Goal: Task Accomplishment & Management: Use online tool/utility

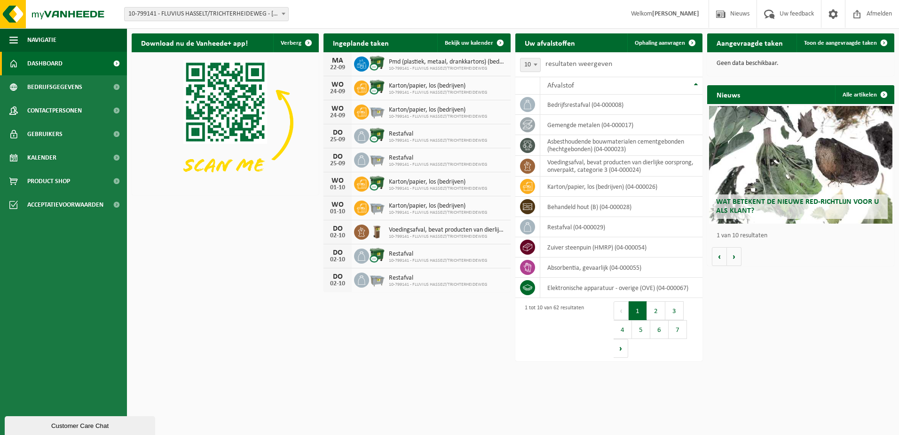
click at [243, 10] on span "10-799141 - FLUVIUS HASSELT/TRICHTERHEIDEWEG - [GEOGRAPHIC_DATA]" at bounding box center [207, 14] width 164 height 13
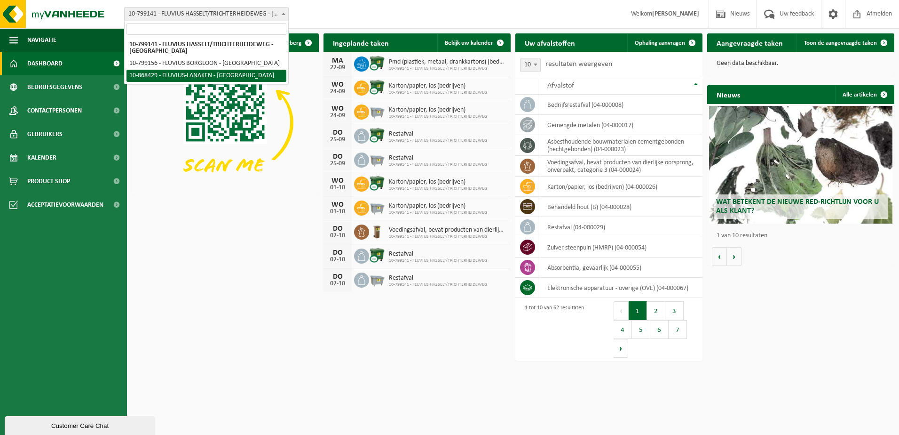
select select "103760"
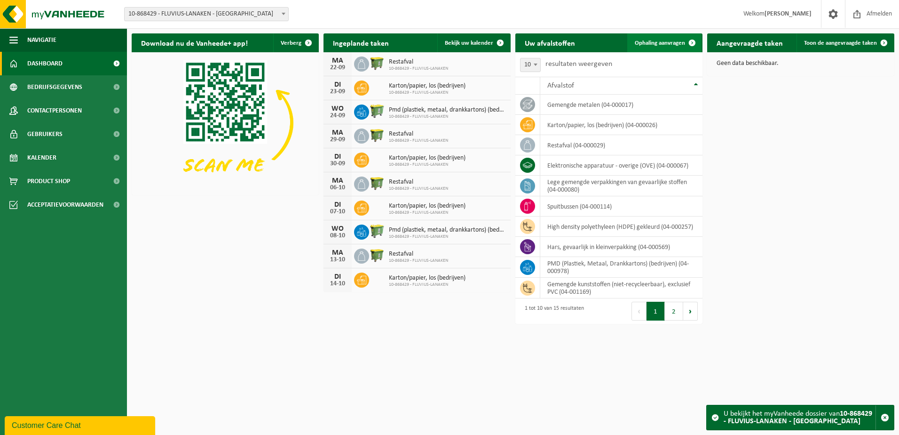
click at [660, 44] on span "Ophaling aanvragen" at bounding box center [660, 43] width 50 height 6
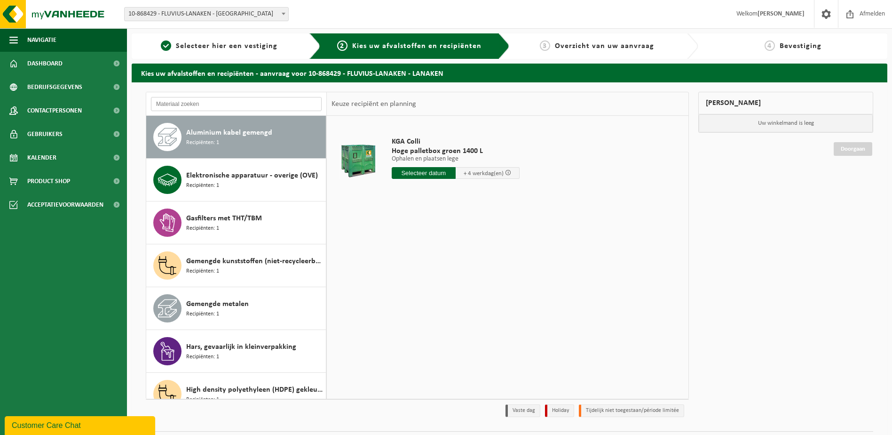
click at [216, 105] on input "text" at bounding box center [236, 104] width 171 height 14
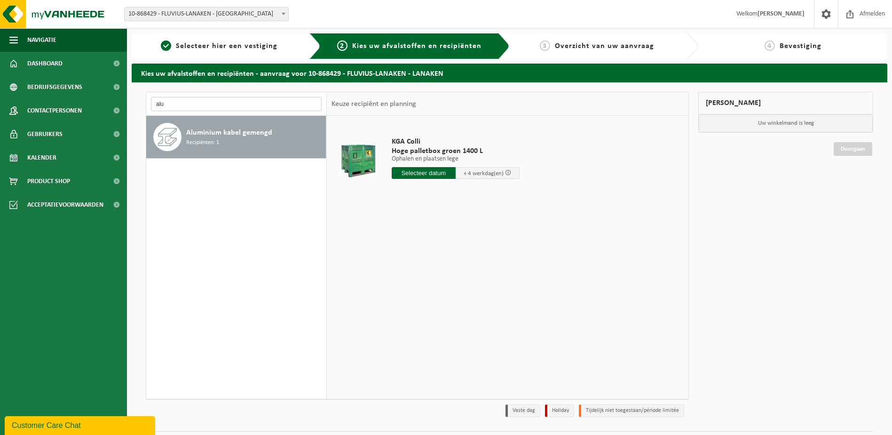
type input "alu"
click at [406, 205] on table "KGA Colli Hoge palletbox groen 1400 L Ophalen en plaatsen lege Ophalen en plaat…" at bounding box center [508, 163] width 362 height 94
click at [433, 174] on input "text" at bounding box center [424, 173] width 64 height 12
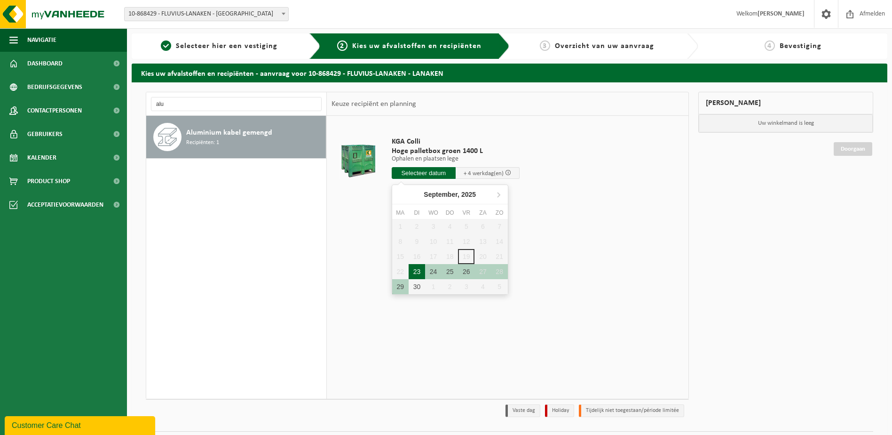
click at [418, 276] on div "23" at bounding box center [417, 271] width 16 height 15
type input "Van 2025-09-23"
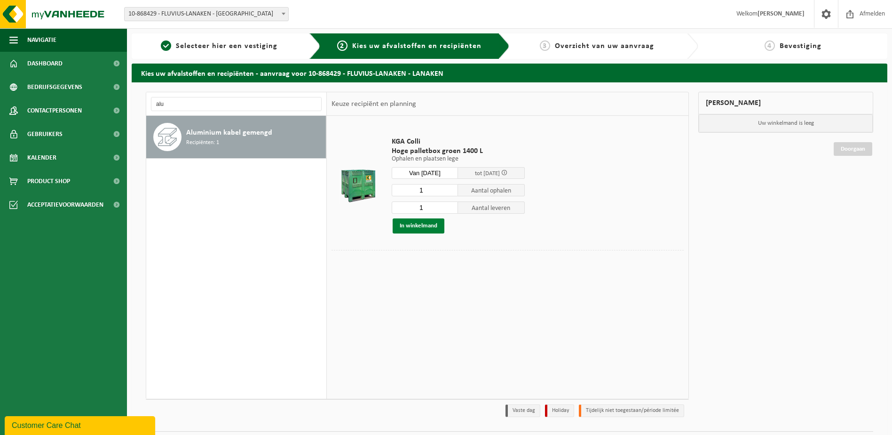
click at [443, 223] on button "In winkelmand" at bounding box center [419, 225] width 52 height 15
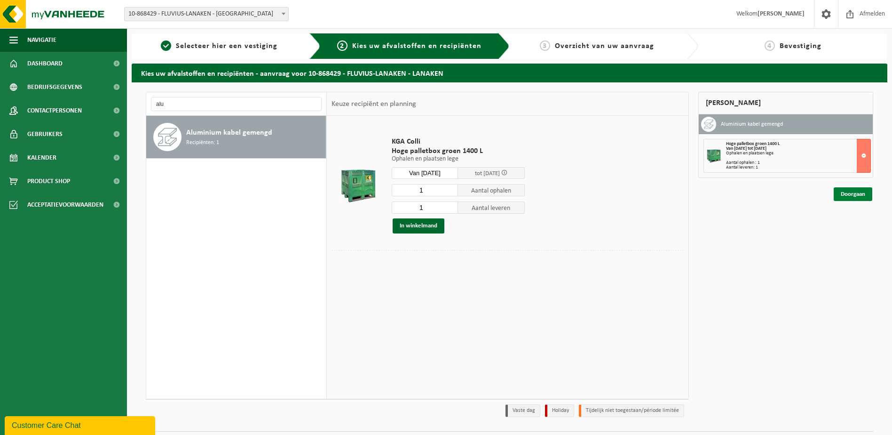
click at [847, 189] on link "Doorgaan" at bounding box center [853, 194] width 39 height 14
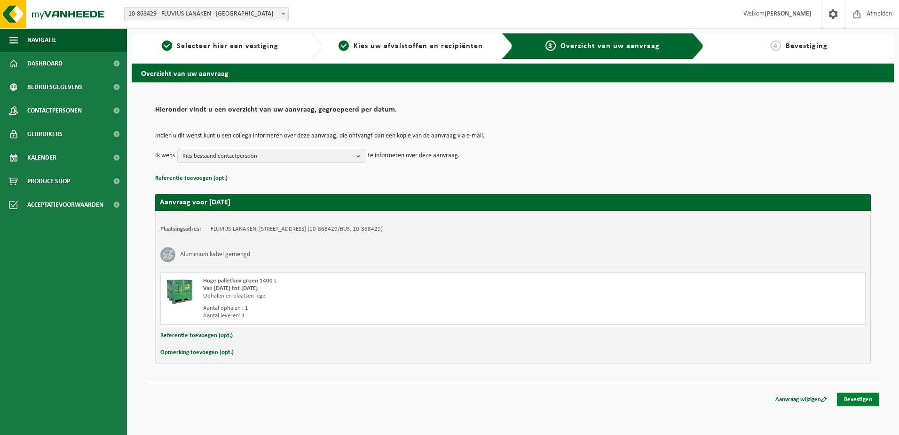
click at [856, 399] on link "Bevestigen" at bounding box center [858, 399] width 42 height 14
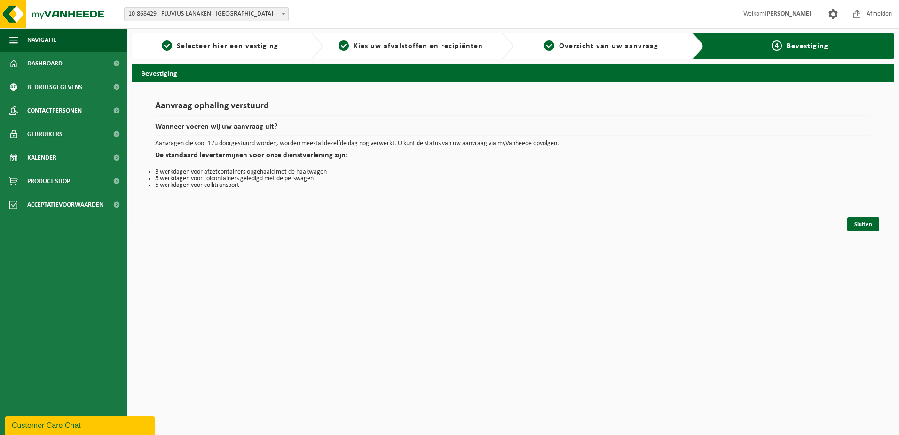
click at [475, 332] on html "Vestiging: 10-799141 - FLUVIUS HASSELT/TRICHTERHEIDEWEG - HASSELT 10-799156 - F…" at bounding box center [449, 217] width 899 height 435
